Goal: Information Seeking & Learning: Check status

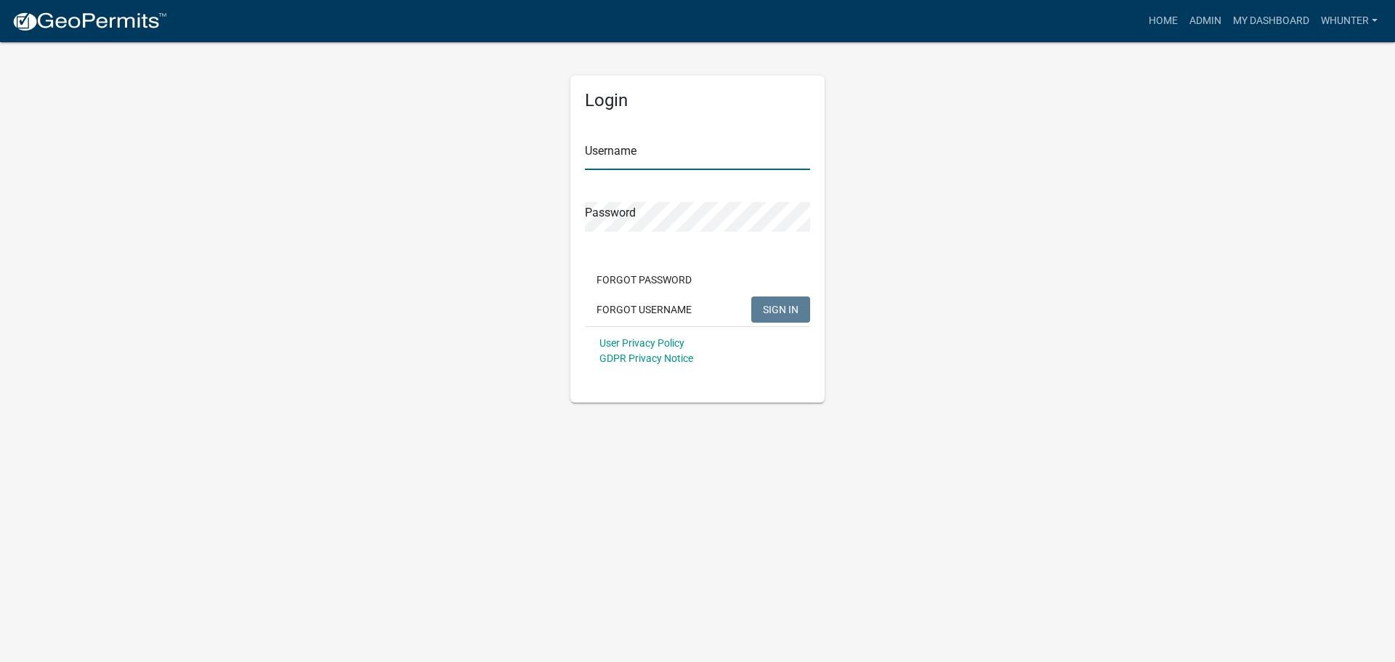
type input "whunter"
drag, startPoint x: 823, startPoint y: 306, endPoint x: 805, endPoint y: 312, distance: 19.1
click at [814, 311] on div "Login Username whunter Password Forgot Password Forgot Username SIGN IN User Pr…" at bounding box center [697, 239] width 254 height 327
click at [782, 311] on span "SIGN IN" at bounding box center [781, 309] width 36 height 12
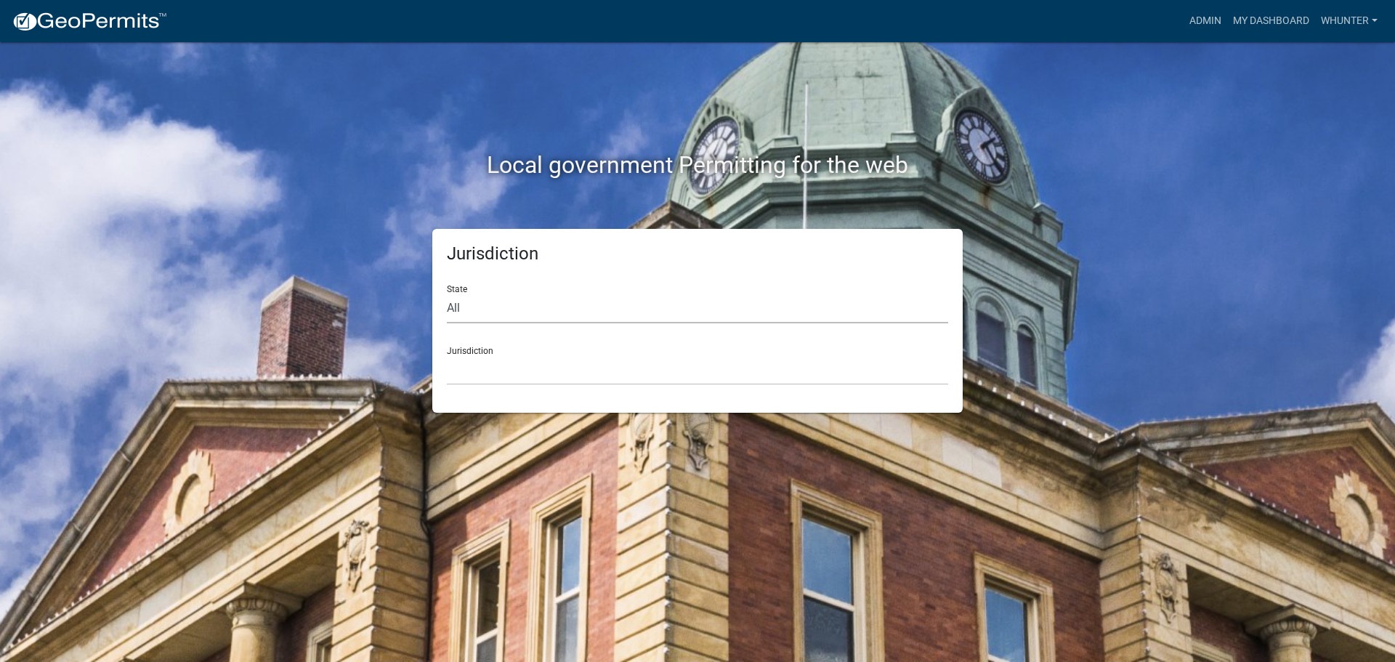
click at [532, 321] on select "All [US_STATE] [US_STATE] [US_STATE] [US_STATE] [US_STATE] [US_STATE] [US_STATE…" at bounding box center [697, 308] width 501 height 30
select select "[US_STATE]"
click at [447, 293] on select "All [US_STATE] [US_STATE] [US_STATE] [US_STATE] [US_STATE] [US_STATE] [US_STATE…" at bounding box center [697, 308] width 501 height 30
click at [530, 362] on select "City of [GEOGRAPHIC_DATA], [US_STATE] [GEOGRAPHIC_DATA], [US_STATE][PERSON_NAME…" at bounding box center [697, 370] width 501 height 30
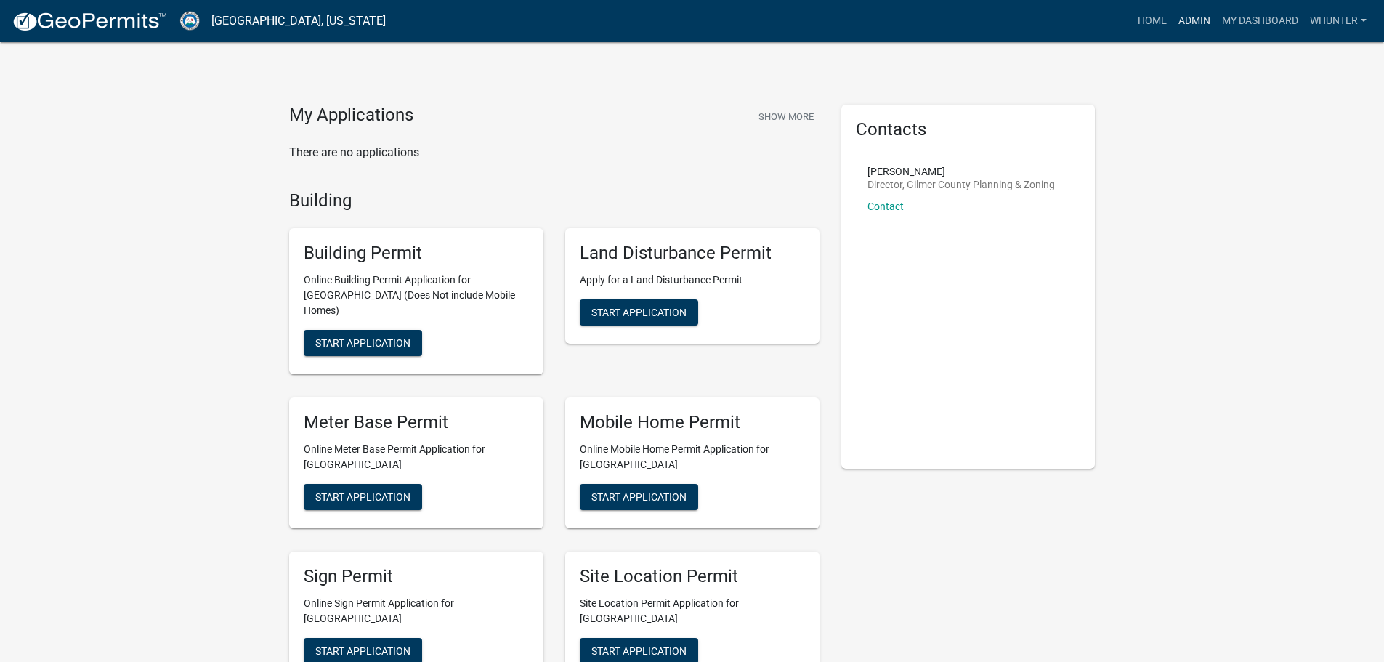
click at [1189, 23] on link "Admin" at bounding box center [1195, 21] width 44 height 28
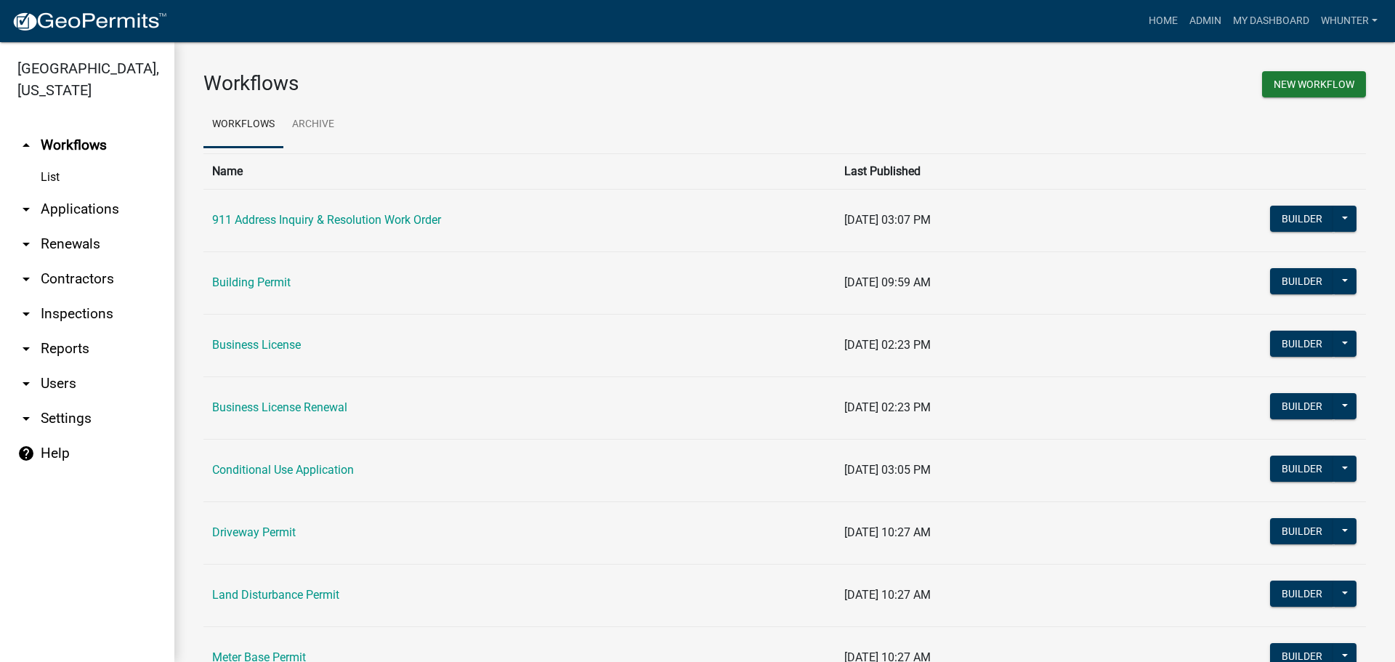
click at [89, 206] on link "arrow_drop_down Applications" at bounding box center [87, 209] width 174 height 35
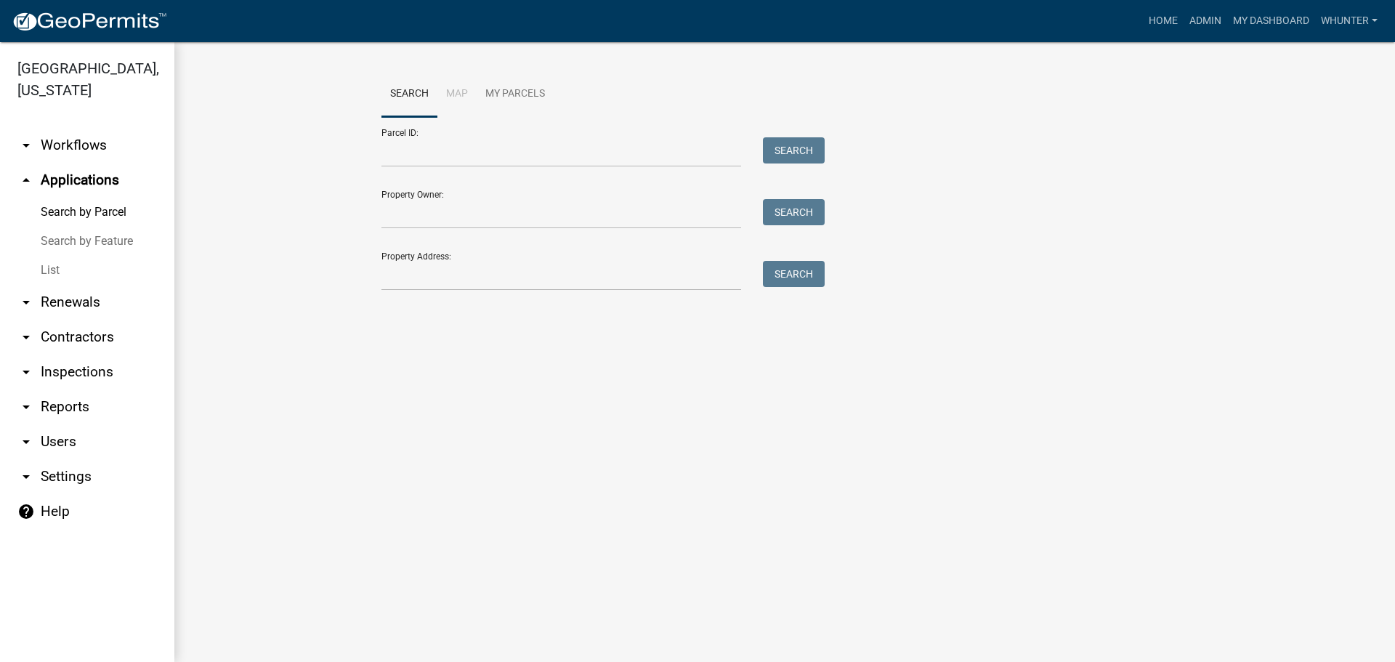
click at [58, 280] on link "List" at bounding box center [87, 270] width 174 height 29
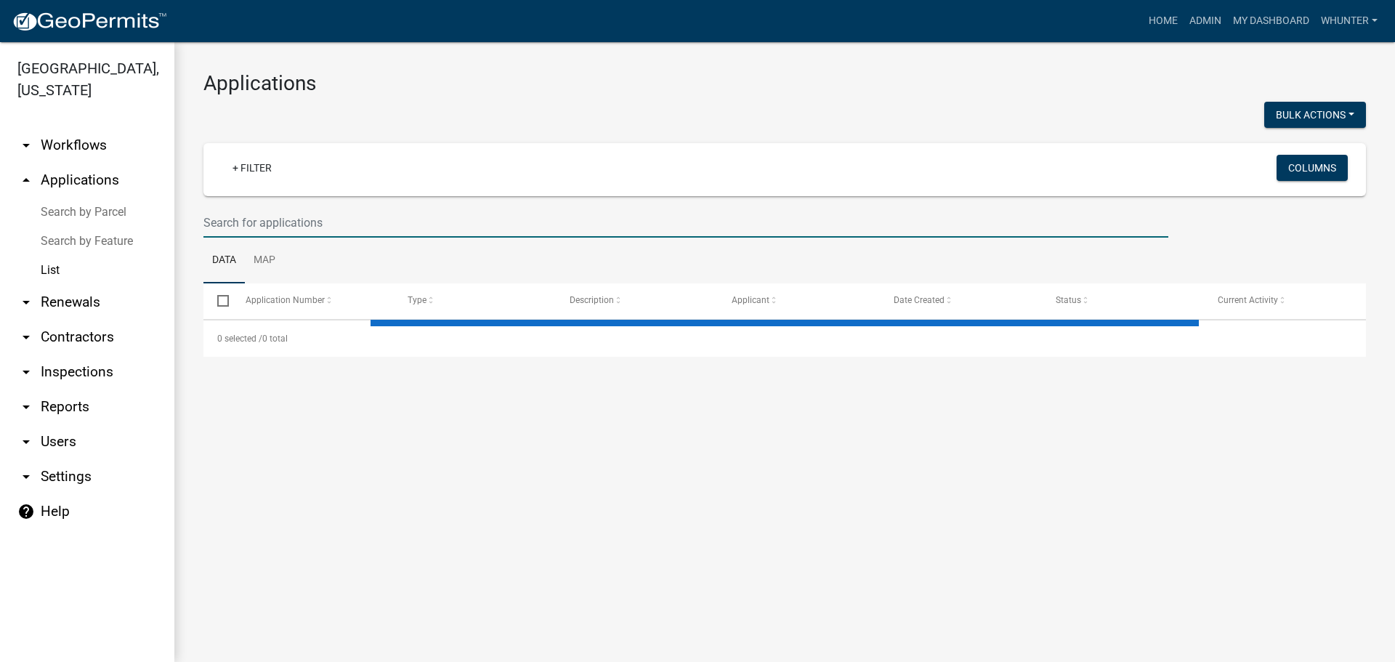
click at [343, 222] on input "text" at bounding box center [685, 223] width 965 height 30
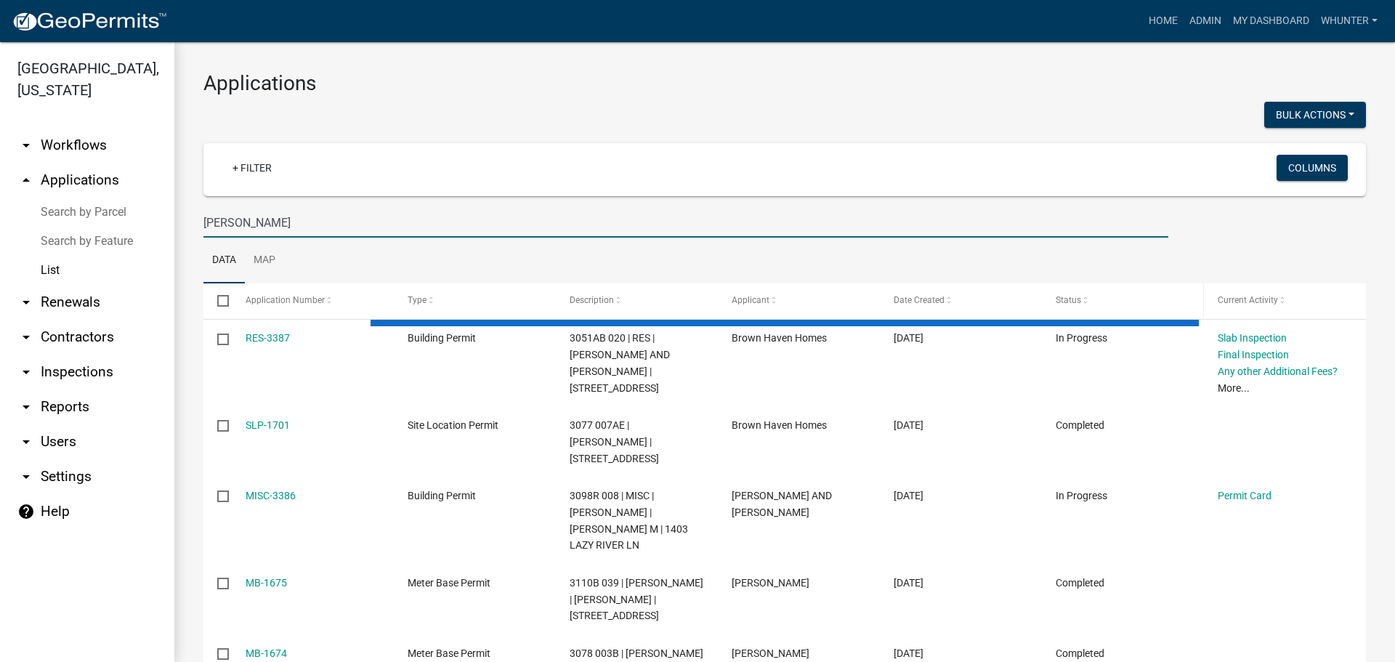
type input "[PERSON_NAME]"
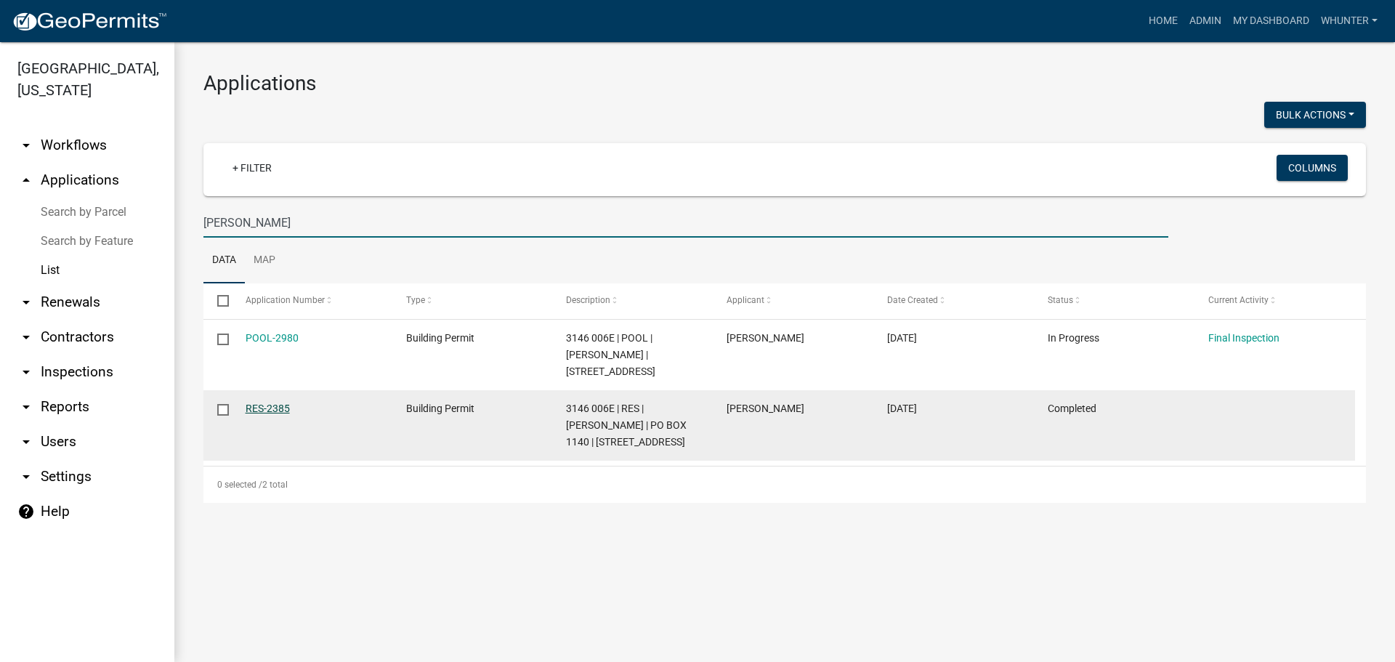
click at [261, 402] on link "RES-2385" at bounding box center [268, 408] width 44 height 12
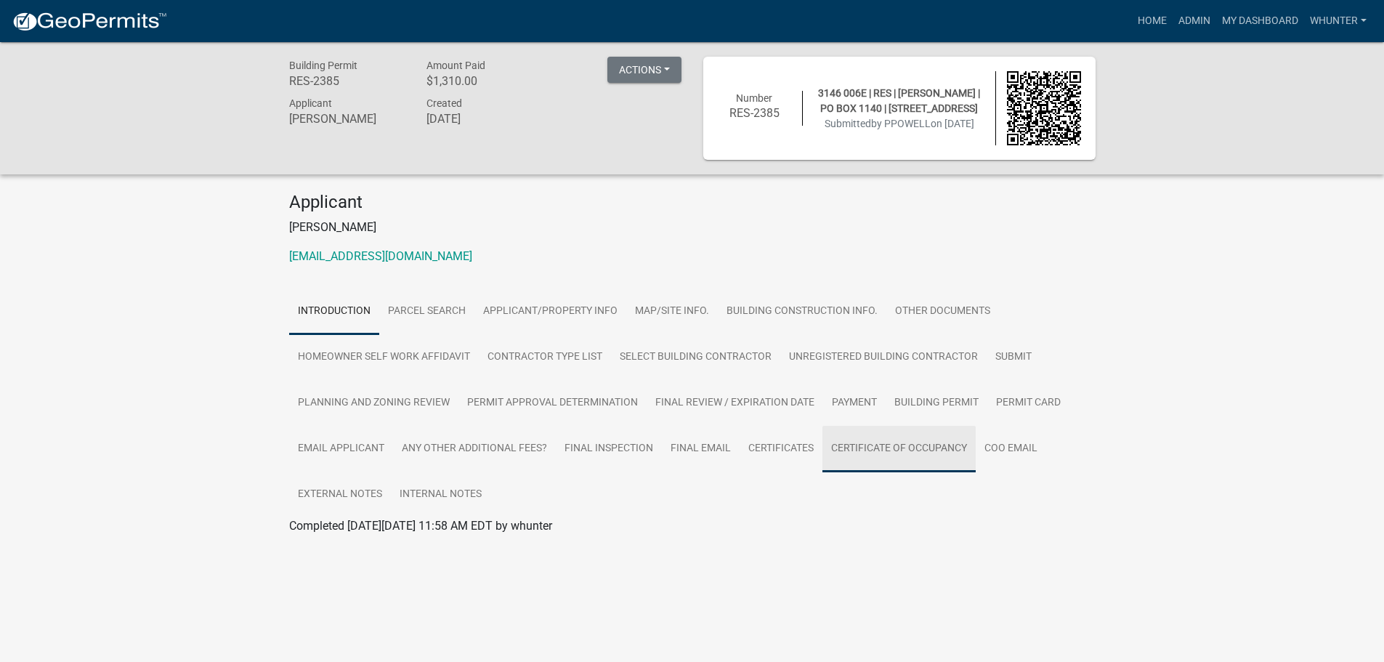
click at [947, 448] on link "Certificate of Occupancy" at bounding box center [898, 449] width 153 height 46
click at [369, 543] on link "Certificate of Occupancy" at bounding box center [352, 543] width 126 height 14
click at [1150, 7] on link "Home" at bounding box center [1152, 21] width 41 height 28
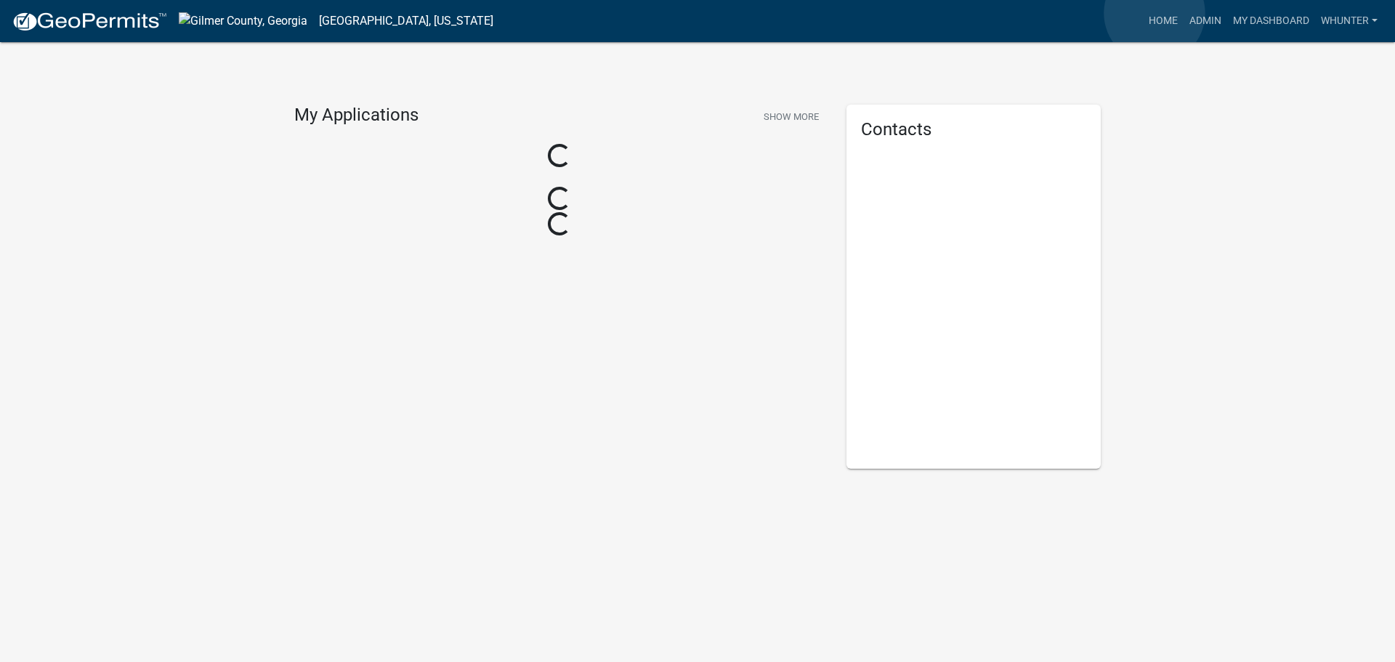
click at [1154, 13] on link "Home" at bounding box center [1163, 21] width 41 height 28
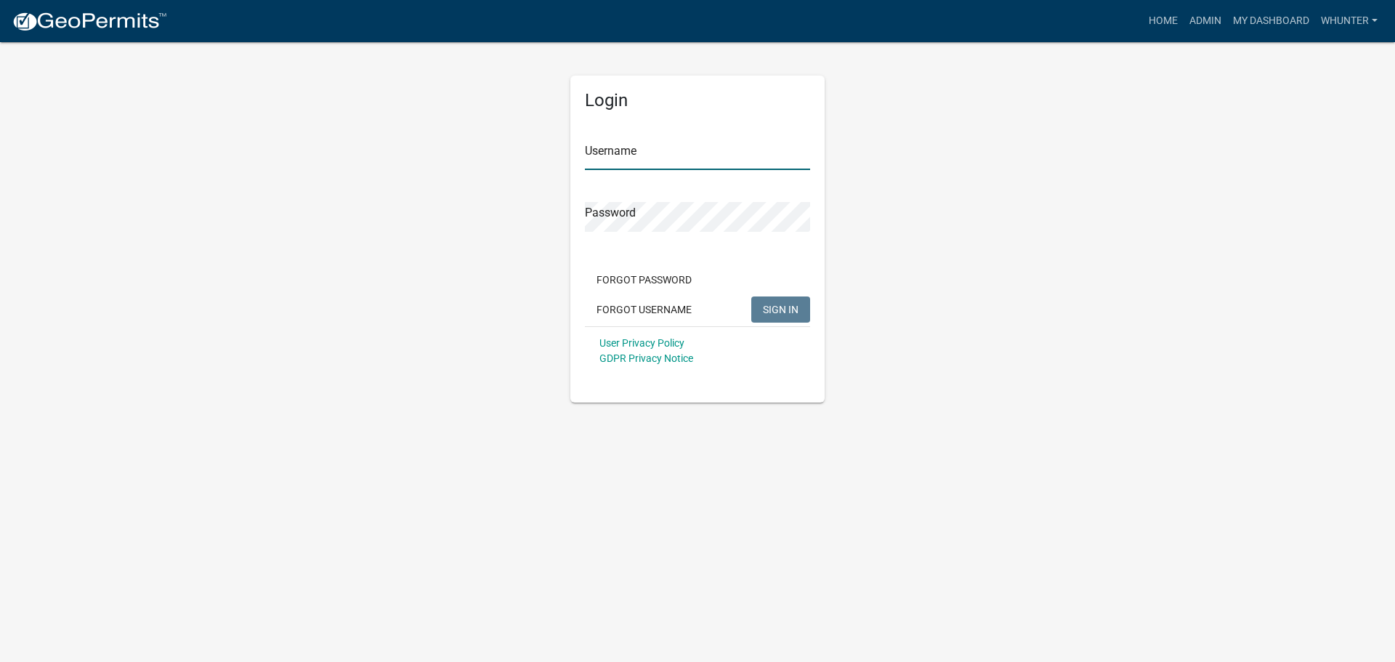
type input "whunter"
click at [774, 306] on span "SIGN IN" at bounding box center [781, 309] width 36 height 12
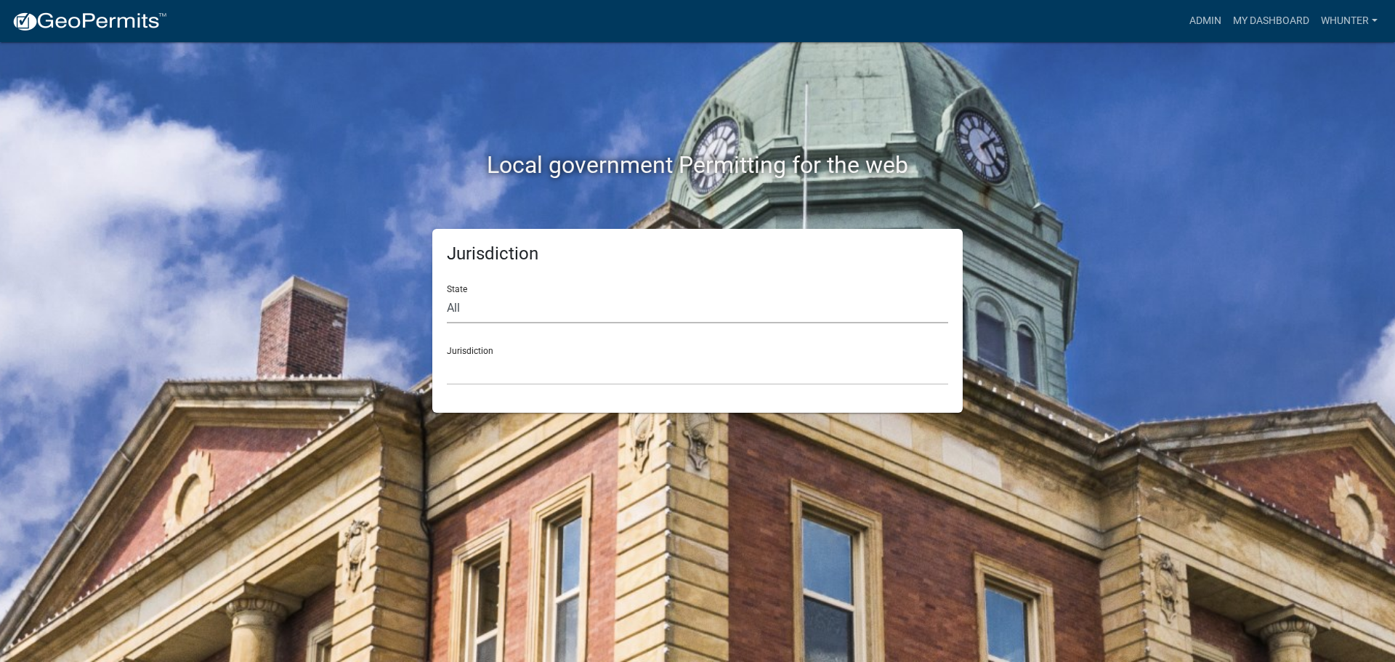
click at [543, 317] on select "All [US_STATE] [US_STATE] [US_STATE] [US_STATE] [US_STATE] [US_STATE] [US_STATE…" at bounding box center [697, 308] width 501 height 30
select select "[US_STATE]"
click at [447, 293] on select "All [US_STATE] [US_STATE] [US_STATE] [US_STATE] [US_STATE] [US_STATE] [US_STATE…" at bounding box center [697, 308] width 501 height 30
drag, startPoint x: 501, startPoint y: 370, endPoint x: 501, endPoint y: 384, distance: 13.8
click at [501, 370] on select "City of [GEOGRAPHIC_DATA], [US_STATE] [GEOGRAPHIC_DATA], [US_STATE][PERSON_NAME…" at bounding box center [697, 370] width 501 height 30
